Goal: Task Accomplishment & Management: Use online tool/utility

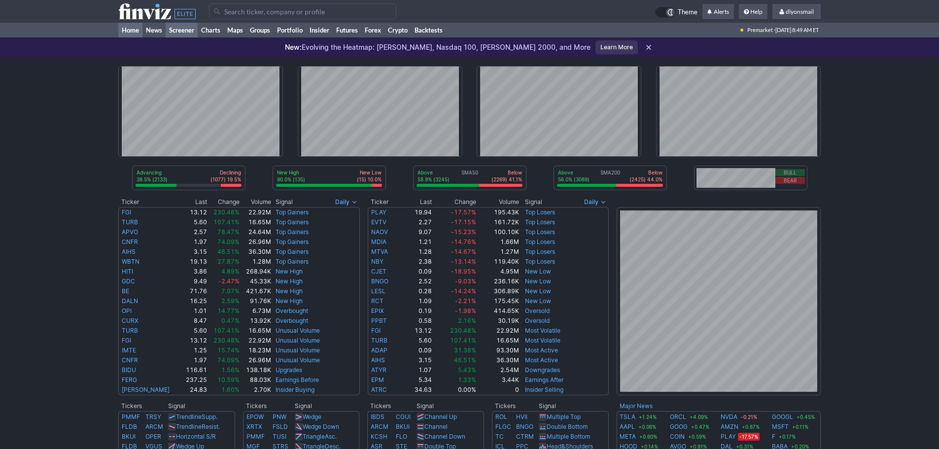
click at [174, 30] on link "Screener" at bounding box center [182, 30] width 32 height 15
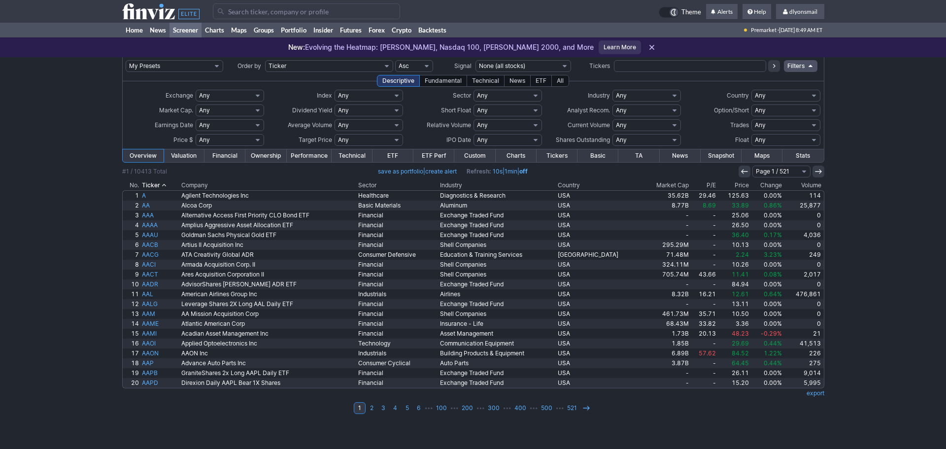
click at [207, 69] on select "My Presets -Save Screen -Edit Screens s: SEZL Screener s: "Priced to Perfection…" at bounding box center [175, 66] width 98 height 12
click at [126, 60] on select "My Presets -Save Screen -Edit Screens s: SEZL Screener s: "Priced to Perfection…" at bounding box center [175, 66] width 98 height 12
select select "My Presets"
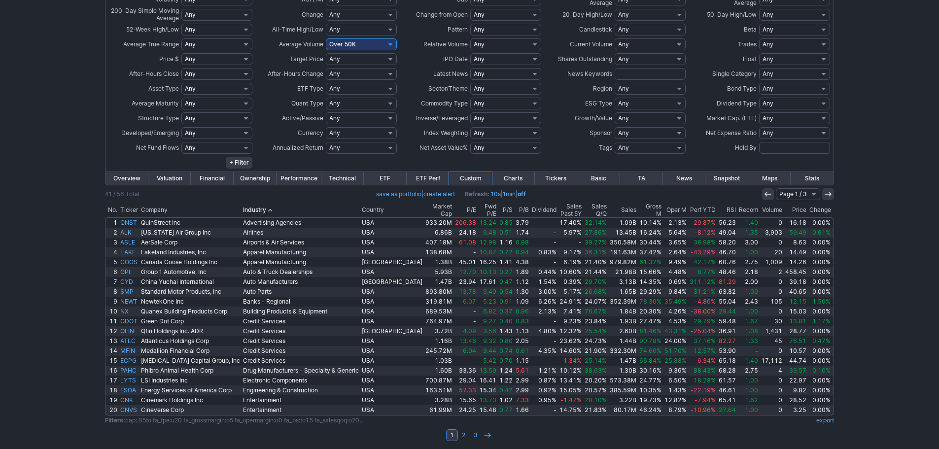
click at [737, 205] on th "Recom" at bounding box center [748, 210] width 22 height 14
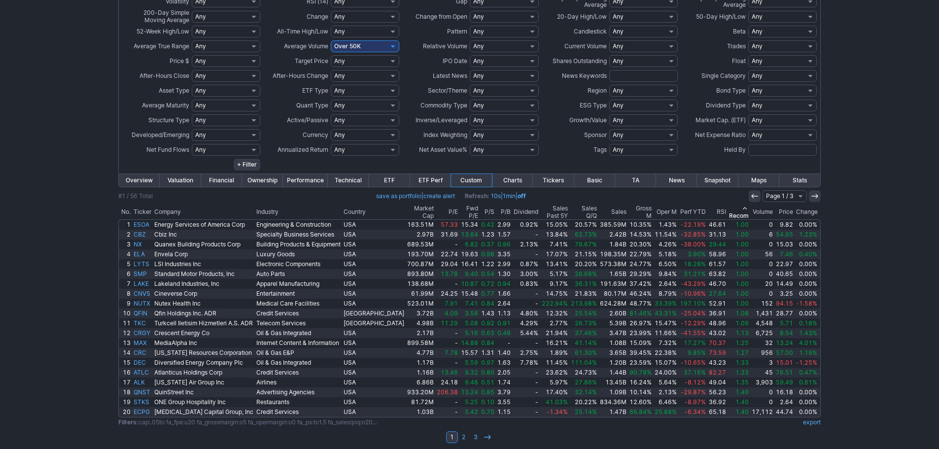
click at [765, 212] on th "Volume" at bounding box center [762, 212] width 24 height 14
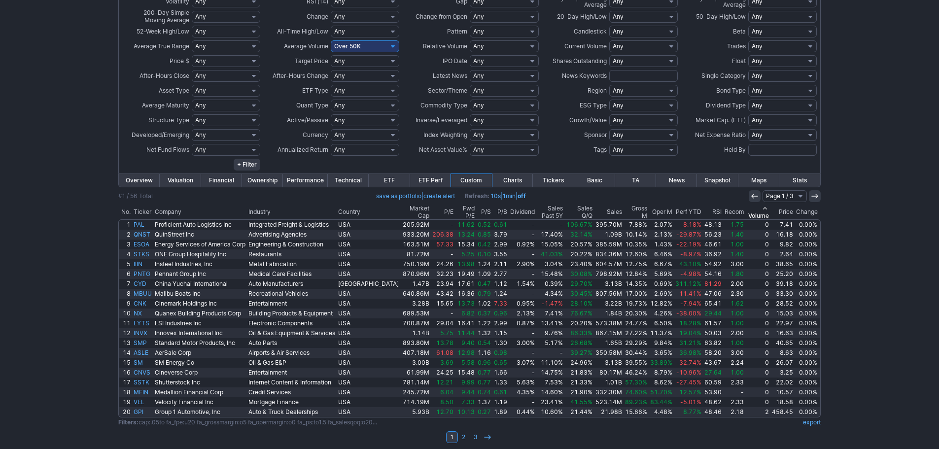
click at [754, 208] on th "Volume" at bounding box center [757, 212] width 25 height 14
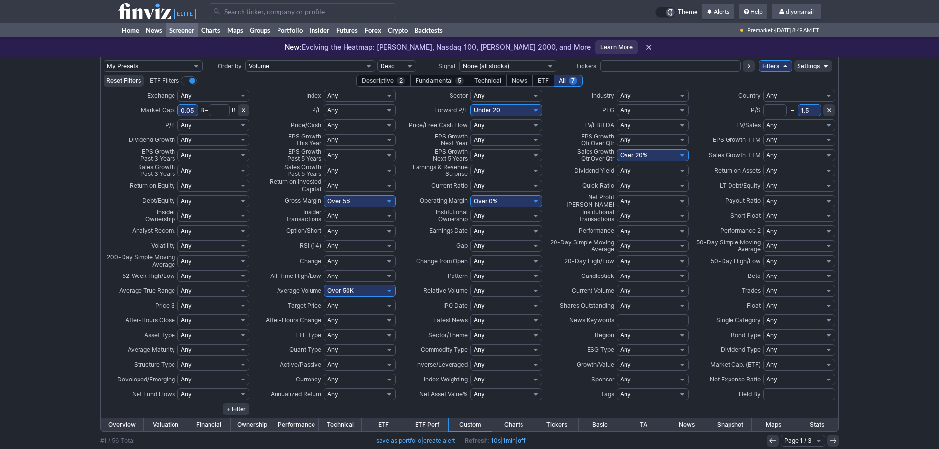
click at [794, 59] on td "Settings" at bounding box center [813, 66] width 38 height 18
click at [797, 65] on link "Settings" at bounding box center [813, 66] width 38 height 12
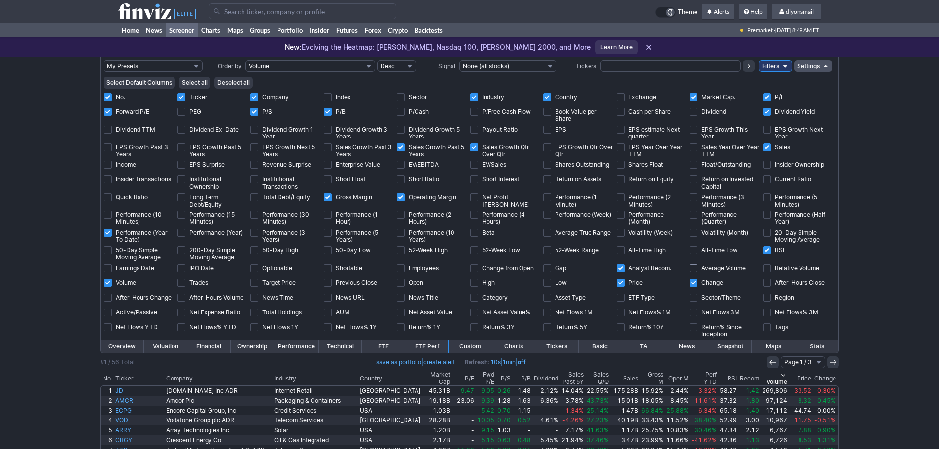
click at [689, 269] on input "Average Volume" at bounding box center [693, 268] width 8 height 8
checkbox input "true"
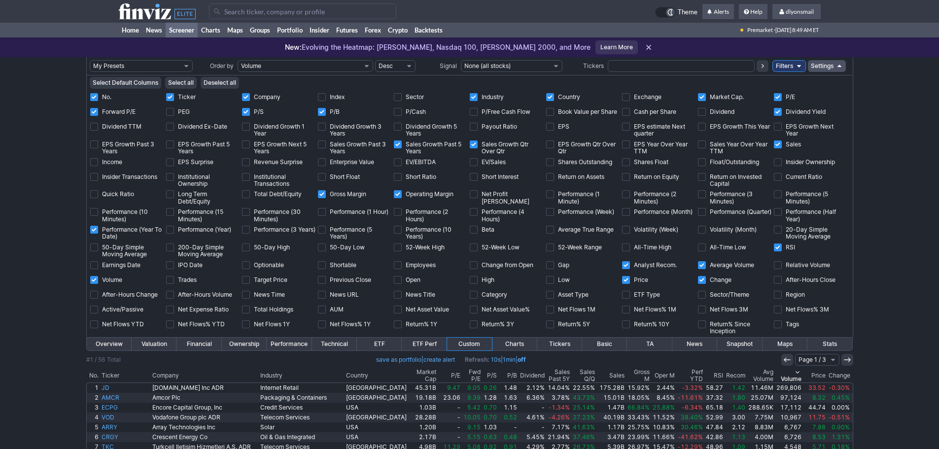
click at [128, 276] on td "Volume" at bounding box center [128, 281] width 76 height 15
click at [98, 282] on input "Volume" at bounding box center [94, 280] width 8 height 8
checkbox input "false"
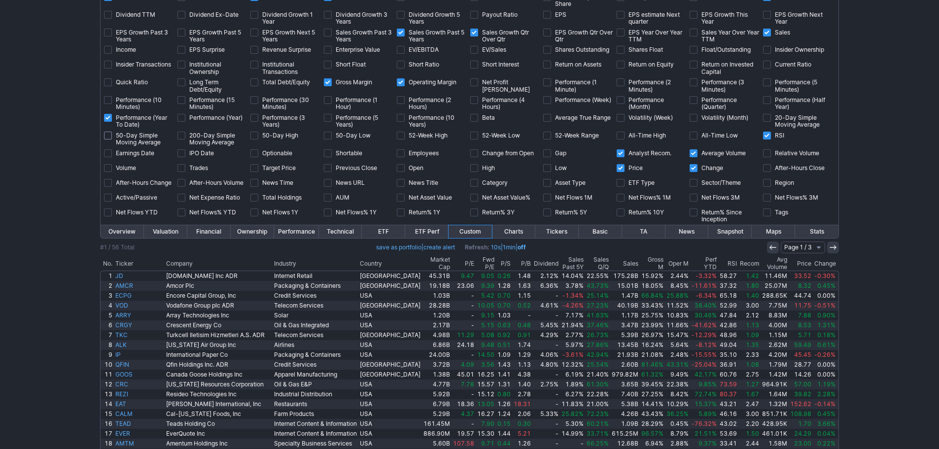
scroll to position [99, 0]
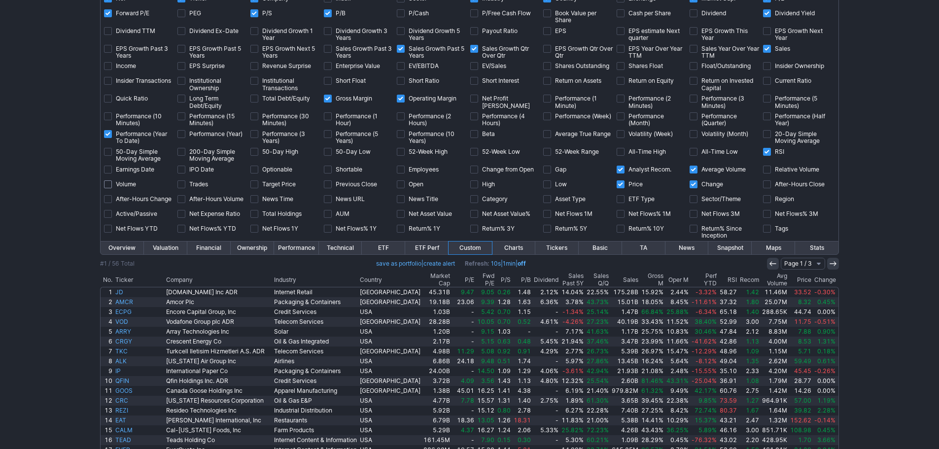
click at [112, 184] on input "Volume" at bounding box center [108, 184] width 8 height 8
checkbox input "true"
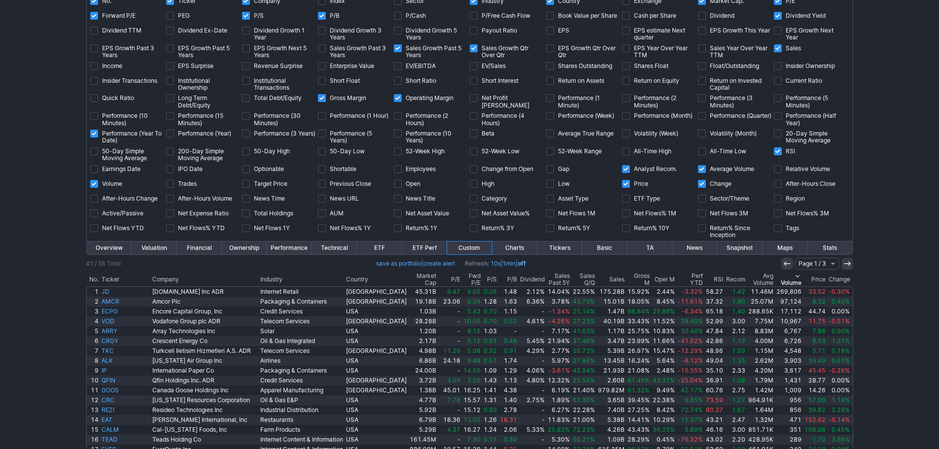
scroll to position [148, 0]
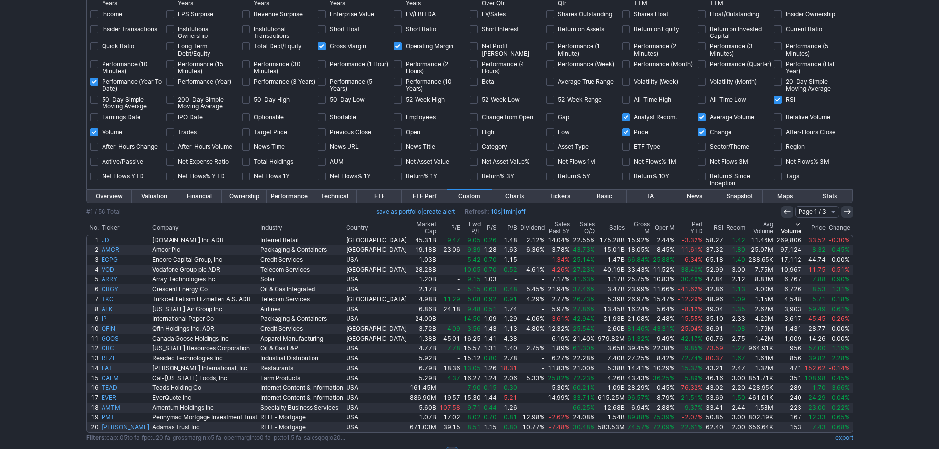
click at [747, 234] on th "Avg Volume" at bounding box center [761, 228] width 28 height 14
